Goal: Task Accomplishment & Management: Manage account settings

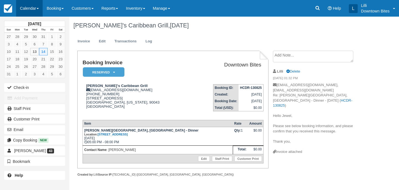
click at [28, 10] on link "Calendar" at bounding box center [29, 8] width 27 height 17
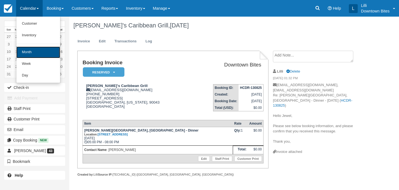
click at [35, 52] on link "Month" at bounding box center [38, 53] width 44 height 12
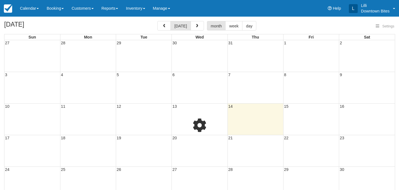
select select
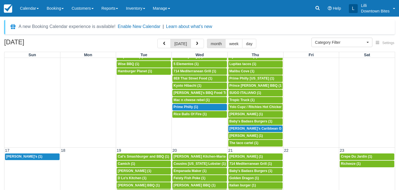
scroll to position [249, 0]
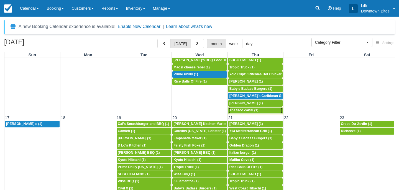
click at [256, 110] on span "The taco cartel (1)" at bounding box center [243, 110] width 29 height 4
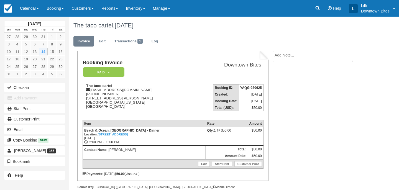
click at [309, 55] on textarea at bounding box center [313, 57] width 80 height 12
paste textarea "On Thu, Aug 14, 2025 at 12:12 PM J Cruz <thetacocartella@gmail.com> wrote: Hell…"
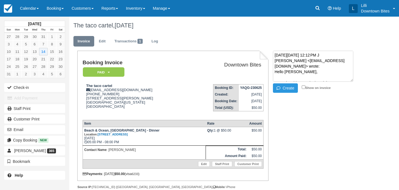
scroll to position [153, 0]
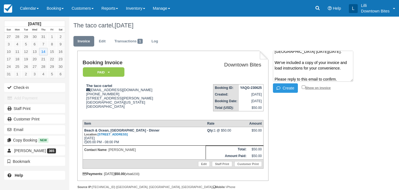
type textarea "On Thu, Aug 14, 2025 at 12:12 PM J Cruz <thetacocartella@gmail.com> wrote: Hell…"
click at [304, 87] on input "Show on invoice" at bounding box center [303, 87] width 4 height 4
checkbox input "true"
click at [283, 90] on button "Create" at bounding box center [285, 87] width 25 height 9
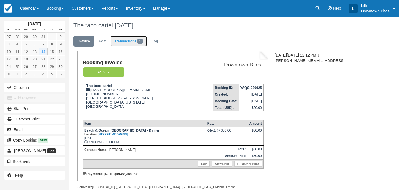
click at [132, 40] on link "Transactions 1" at bounding box center [128, 41] width 37 height 11
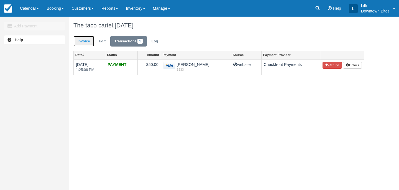
click at [87, 40] on link "Invoice" at bounding box center [83, 41] width 21 height 11
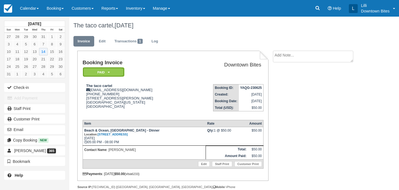
click at [122, 74] on em "Paid" at bounding box center [104, 72] width 42 height 10
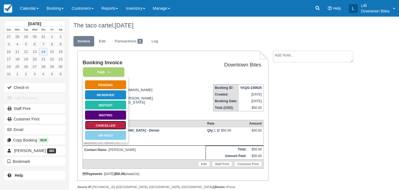
click at [122, 125] on link "Cancelled" at bounding box center [106, 125] width 42 height 10
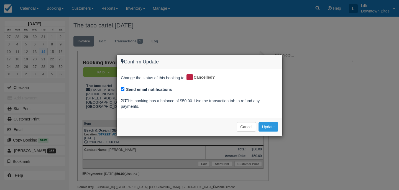
click at [122, 91] on div "Send email notifications" at bounding box center [199, 90] width 157 height 8
click at [122, 89] on input "Send email notifications" at bounding box center [123, 89] width 4 height 4
checkbox input "false"
click at [270, 125] on button "Update" at bounding box center [268, 126] width 20 height 9
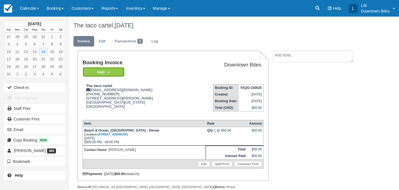
click at [118, 71] on em "Paid" at bounding box center [104, 72] width 42 height 10
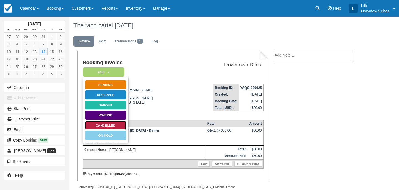
click at [115, 125] on link "Cancelled" at bounding box center [106, 125] width 42 height 10
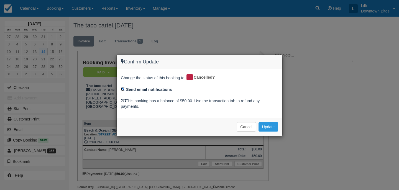
click at [123, 89] on input "Send email notifications" at bounding box center [123, 89] width 4 height 4
checkbox input "false"
click at [271, 128] on button "Update" at bounding box center [268, 126] width 20 height 9
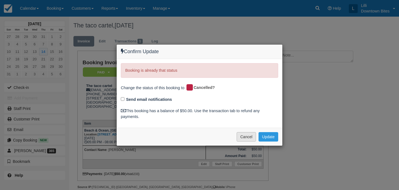
click at [241, 136] on button "Cancel" at bounding box center [245, 136] width 19 height 9
